Goal: Information Seeking & Learning: Find specific fact

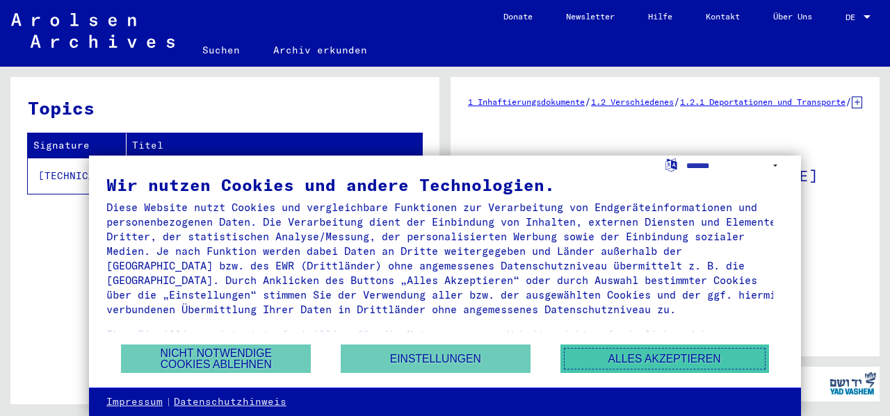
click at [627, 358] on button "Alles akzeptieren" at bounding box center [664, 359] width 209 height 28
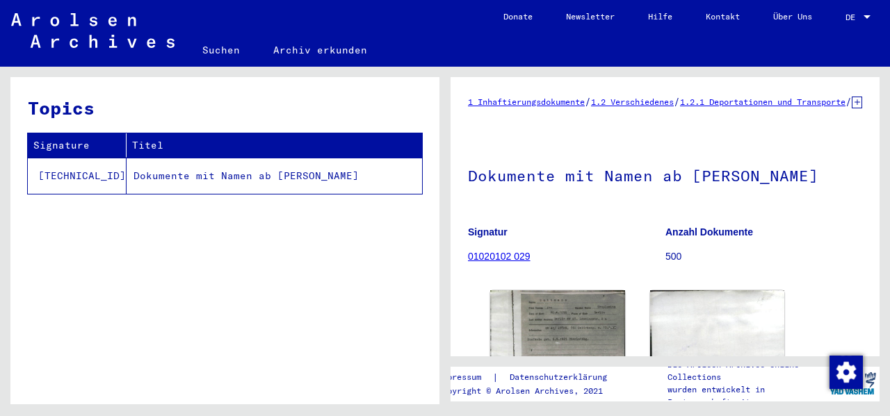
click at [177, 177] on td "Dokumente mit Namen ab [PERSON_NAME]" at bounding box center [273, 176] width 295 height 36
click at [284, 177] on td "Dokumente mit Namen ab [PERSON_NAME]" at bounding box center [273, 176] width 295 height 36
click at [705, 313] on img at bounding box center [716, 341] width 141 height 106
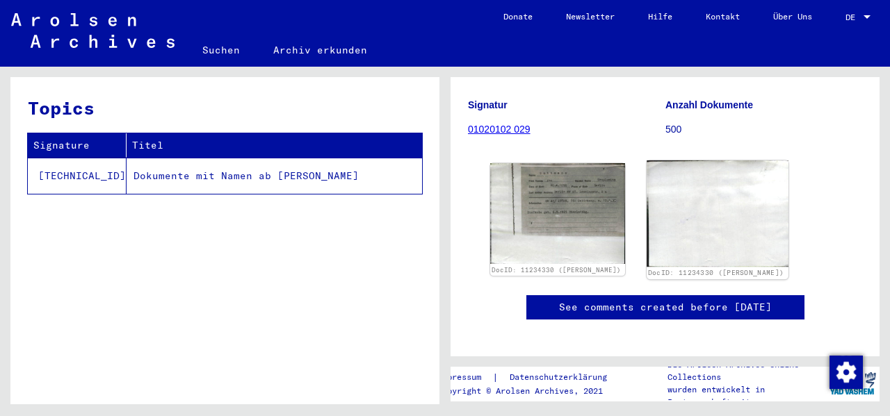
scroll to position [115, 0]
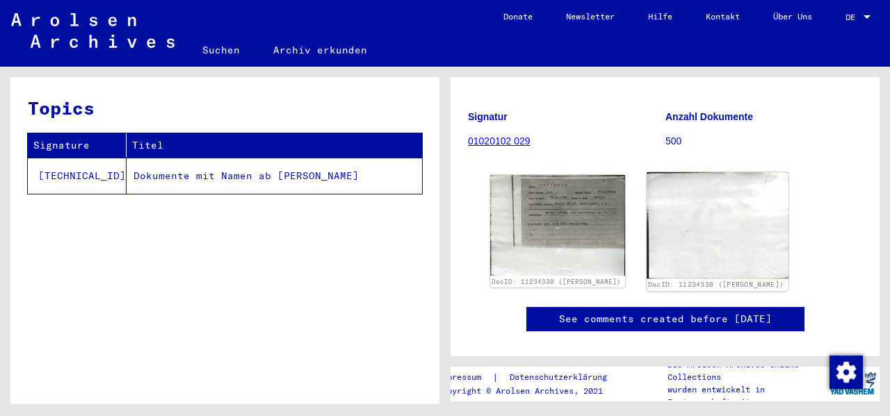
click at [646, 194] on img at bounding box center [716, 225] width 141 height 106
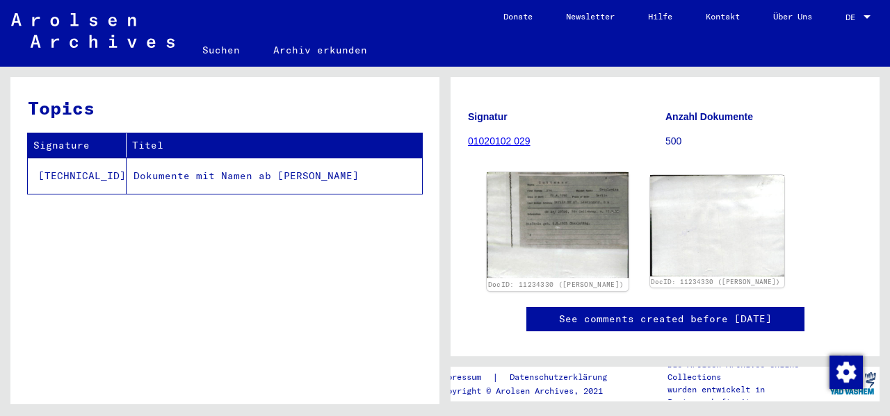
click at [564, 197] on img at bounding box center [557, 225] width 141 height 106
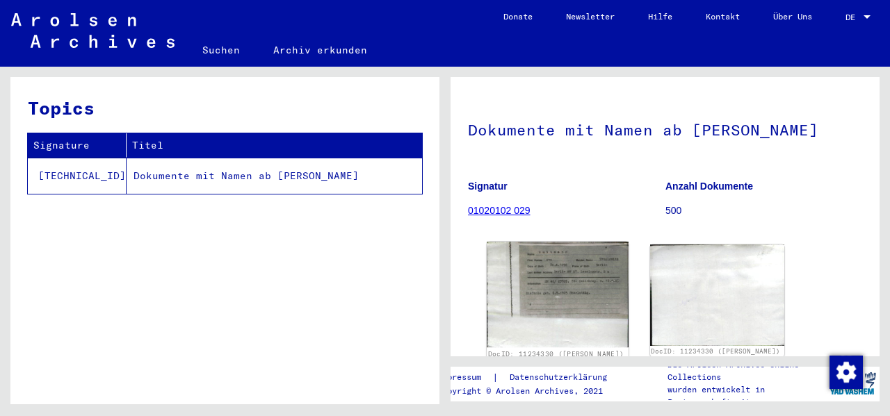
scroll to position [70, 0]
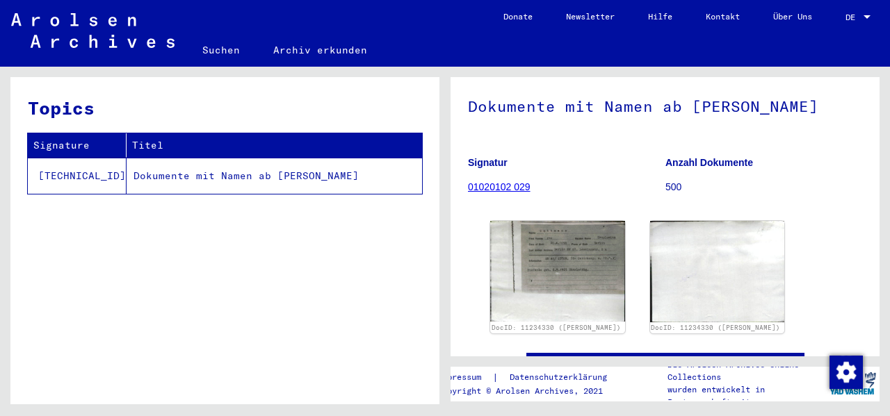
click at [242, 177] on td "Dokumente mit Namen ab [PERSON_NAME]" at bounding box center [273, 176] width 295 height 36
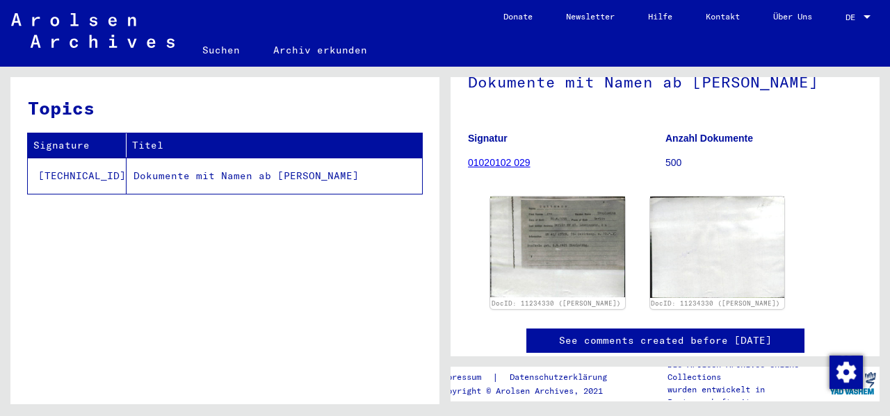
scroll to position [92, 0]
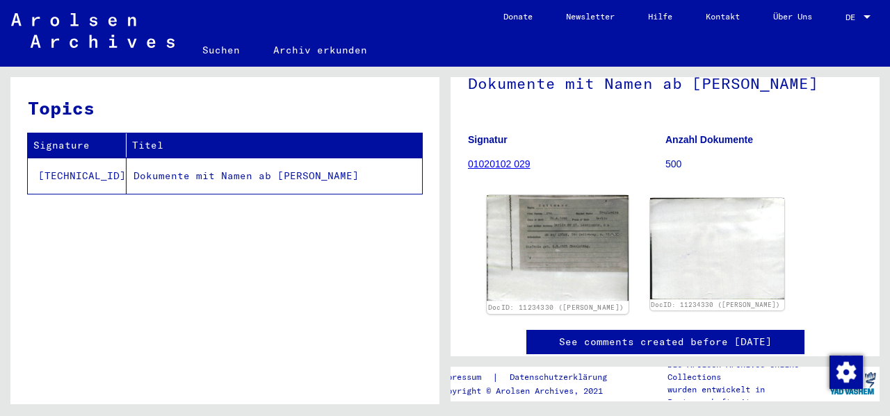
click at [491, 216] on img at bounding box center [557, 248] width 141 height 106
click at [494, 170] on link "01020102 029" at bounding box center [499, 163] width 63 height 11
